Goal: Information Seeking & Learning: Learn about a topic

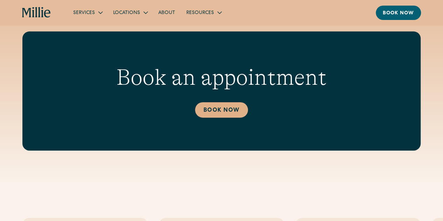
scroll to position [1086, 0]
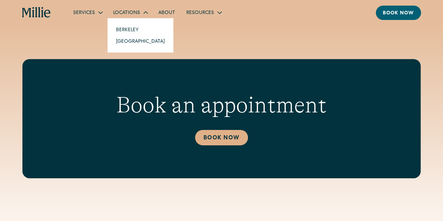
click at [129, 42] on link "[GEOGRAPHIC_DATA]" at bounding box center [140, 41] width 60 height 12
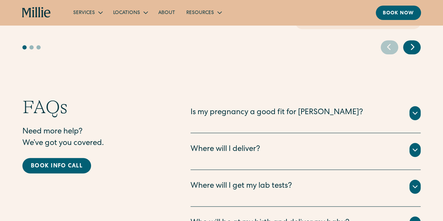
scroll to position [1506, 0]
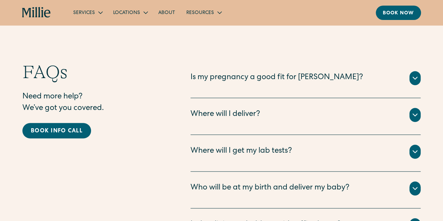
click at [218, 98] on div "Where will I deliver? All births for Millie patients take place at Good Samarit…" at bounding box center [306, 116] width 230 height 37
click at [222, 109] on div "Where will I deliver?" at bounding box center [226, 115] width 70 height 12
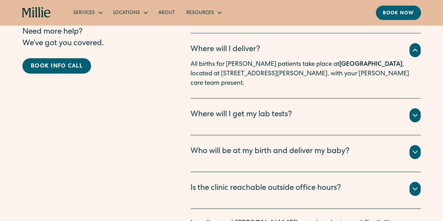
scroll to position [1612, 0]
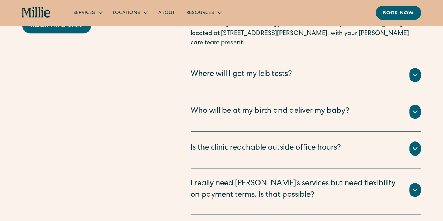
click at [230, 106] on div "Who will be at my birth and deliver my baby?" at bounding box center [270, 112] width 159 height 12
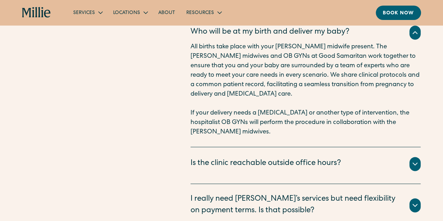
scroll to position [1717, 0]
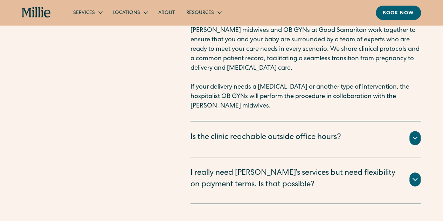
click at [238, 132] on div "Is the clinic reachable outside office hours?" at bounding box center [266, 138] width 151 height 12
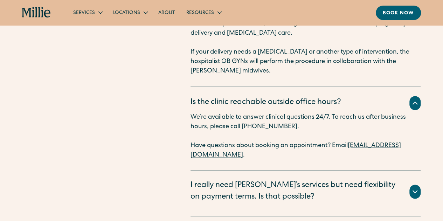
scroll to position [1787, 0]
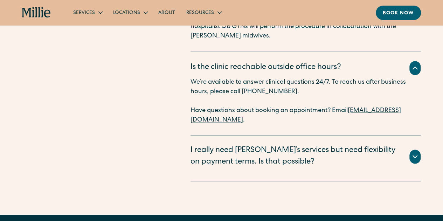
click at [240, 145] on div "I really need [PERSON_NAME]’s services but need flexibility on payment terms. I…" at bounding box center [296, 156] width 211 height 23
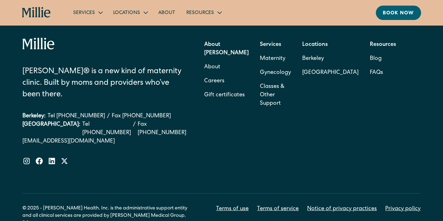
scroll to position [1976, 0]
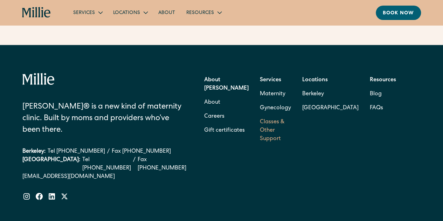
click at [269, 115] on link "Classes & Other Support" at bounding box center [275, 130] width 31 height 31
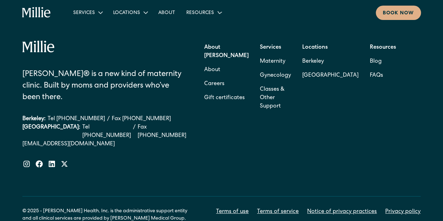
scroll to position [1282, 0]
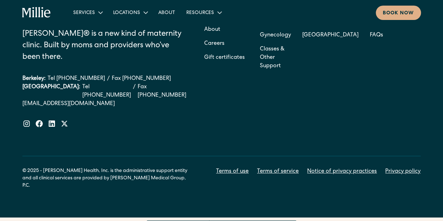
click at [27, 15] on icon "home" at bounding box center [36, 12] width 29 height 11
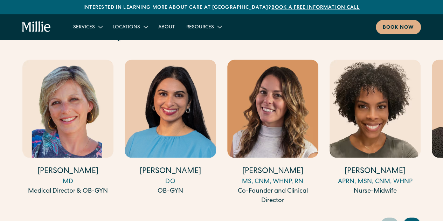
scroll to position [1927, 0]
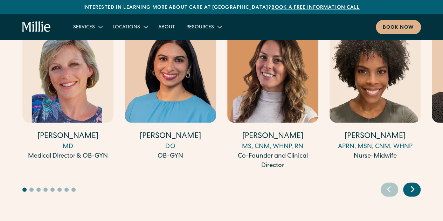
click at [409, 184] on icon "Next slide" at bounding box center [412, 189] width 11 height 11
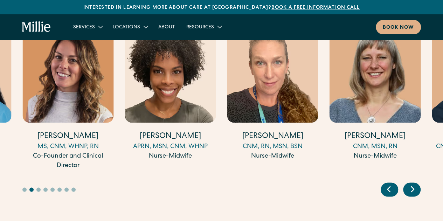
click at [409, 184] on icon "Next slide" at bounding box center [412, 189] width 11 height 11
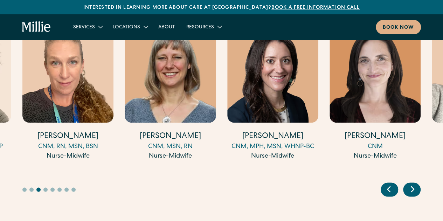
click at [413, 184] on icon "Next slide" at bounding box center [412, 189] width 11 height 11
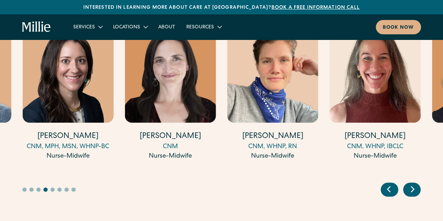
click at [413, 184] on icon "Next slide" at bounding box center [412, 189] width 11 height 11
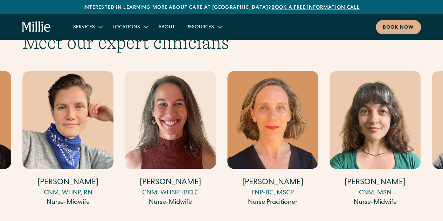
scroll to position [1892, 0]
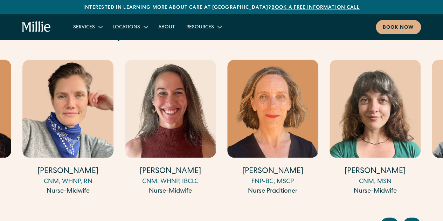
click at [417, 219] on icon "Next slide" at bounding box center [412, 224] width 11 height 11
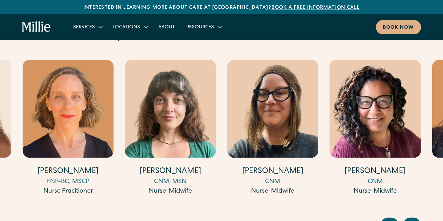
click at [417, 219] on icon "Next slide" at bounding box center [412, 224] width 11 height 11
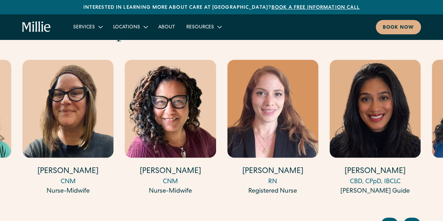
click at [417, 219] on icon "Next slide" at bounding box center [412, 224] width 11 height 11
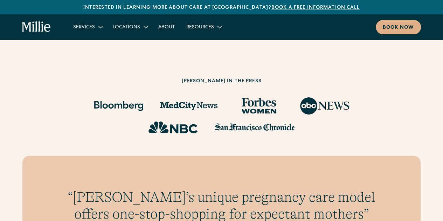
scroll to position [2102, 0]
